Goal: Task Accomplishment & Management: Manage account settings

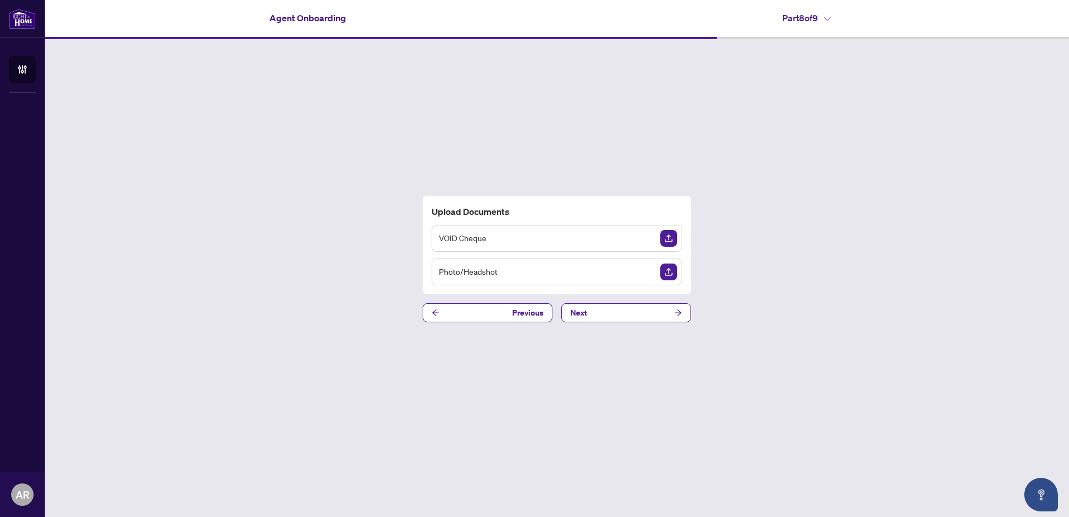
click at [668, 272] on img "Upload Document" at bounding box center [669, 271] width 17 height 17
click at [524, 234] on div "VOID Cheque" at bounding box center [557, 238] width 251 height 27
click at [670, 238] on img "Upload Document" at bounding box center [669, 238] width 17 height 17
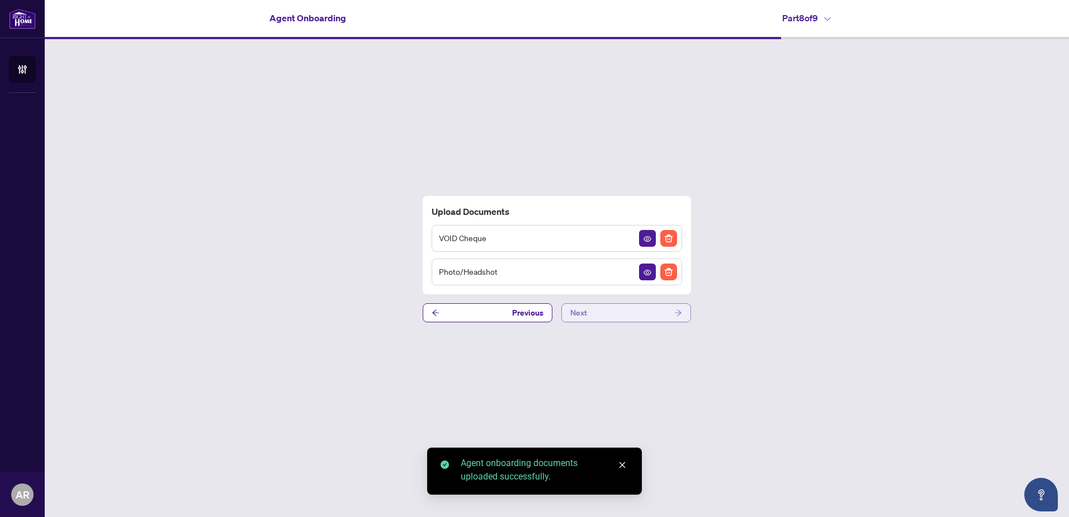
click at [613, 314] on button "Next" at bounding box center [627, 312] width 130 height 19
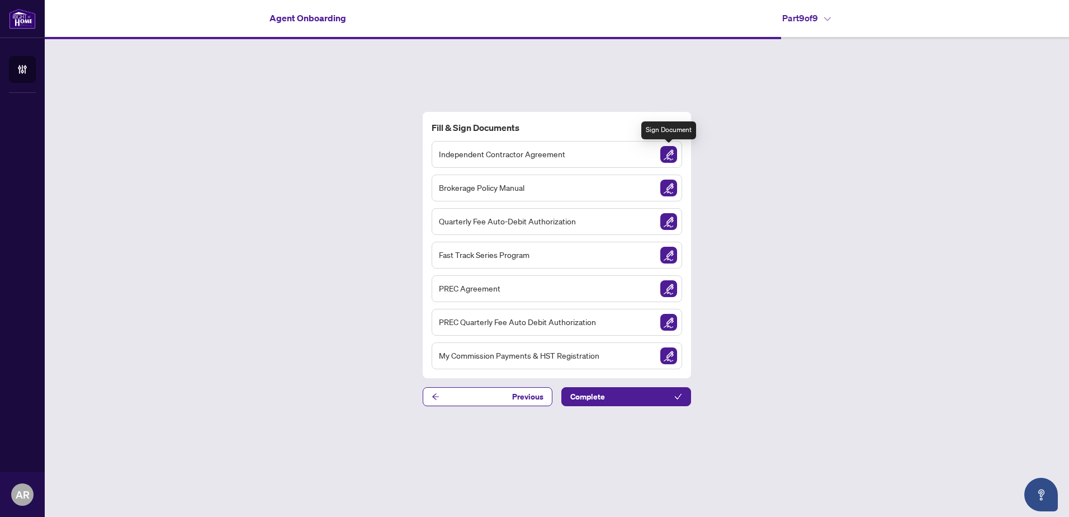
click at [668, 153] on img "Sign Document" at bounding box center [669, 154] width 17 height 17
